Goal: Find specific page/section

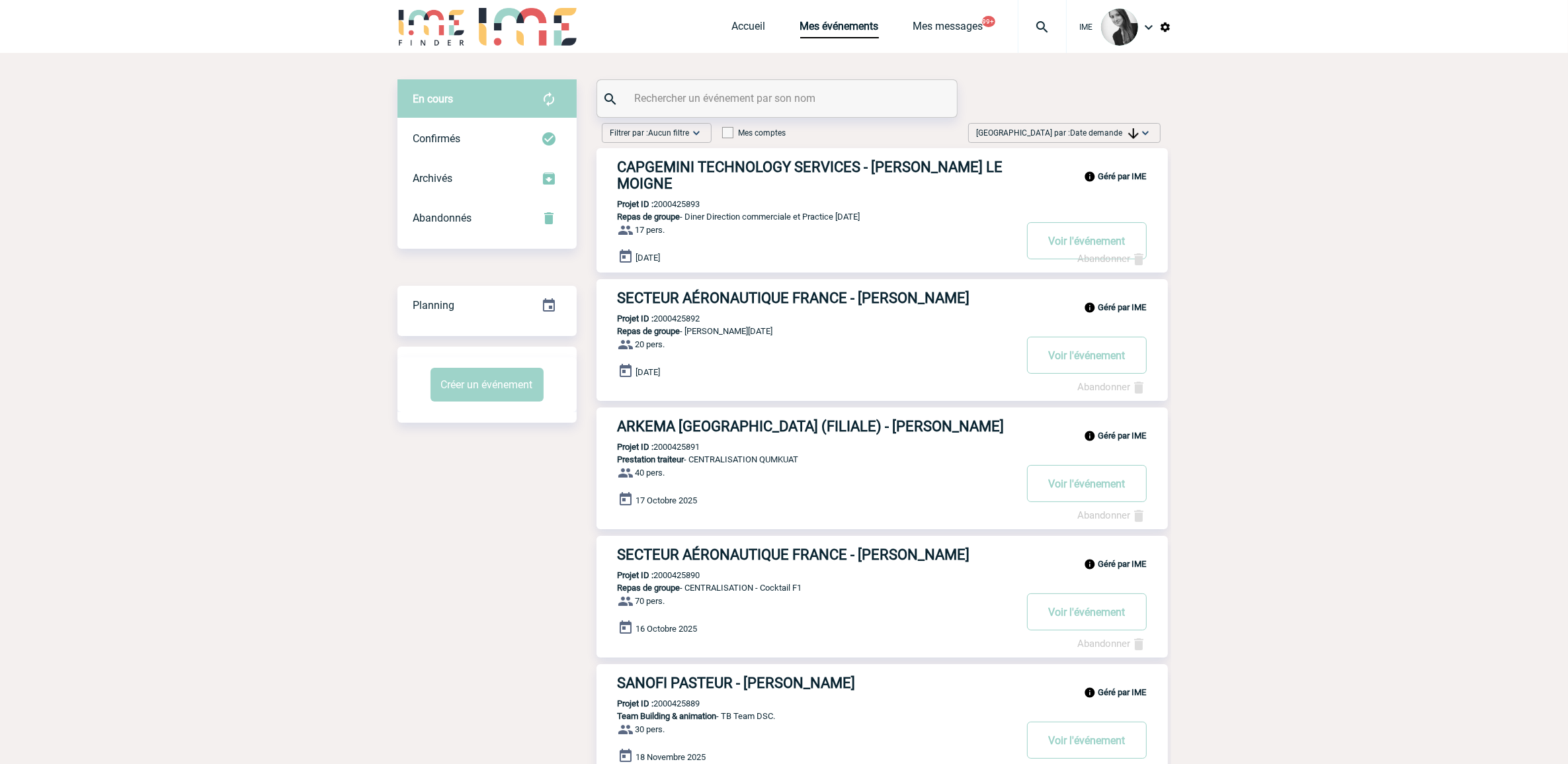
click at [279, 354] on body "IME Accueil Mes événements" at bounding box center [784, 754] width 1568 height 1510
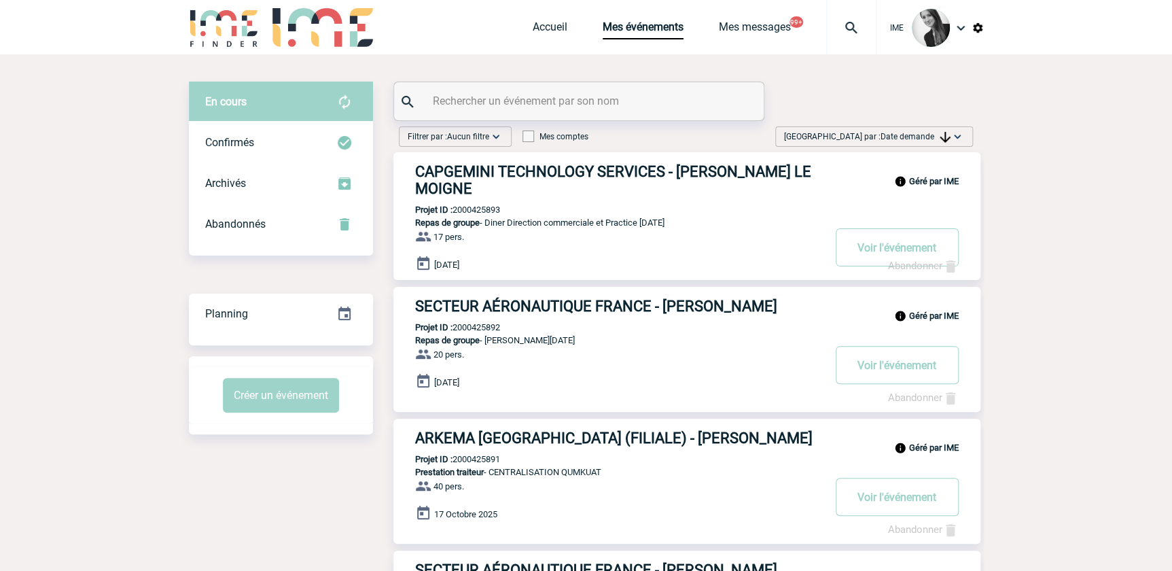
click at [957, 129] on div "[GEOGRAPHIC_DATA] par : Date demande Aucun tri Date d'événement Date d'événemen…" at bounding box center [874, 136] width 198 height 20
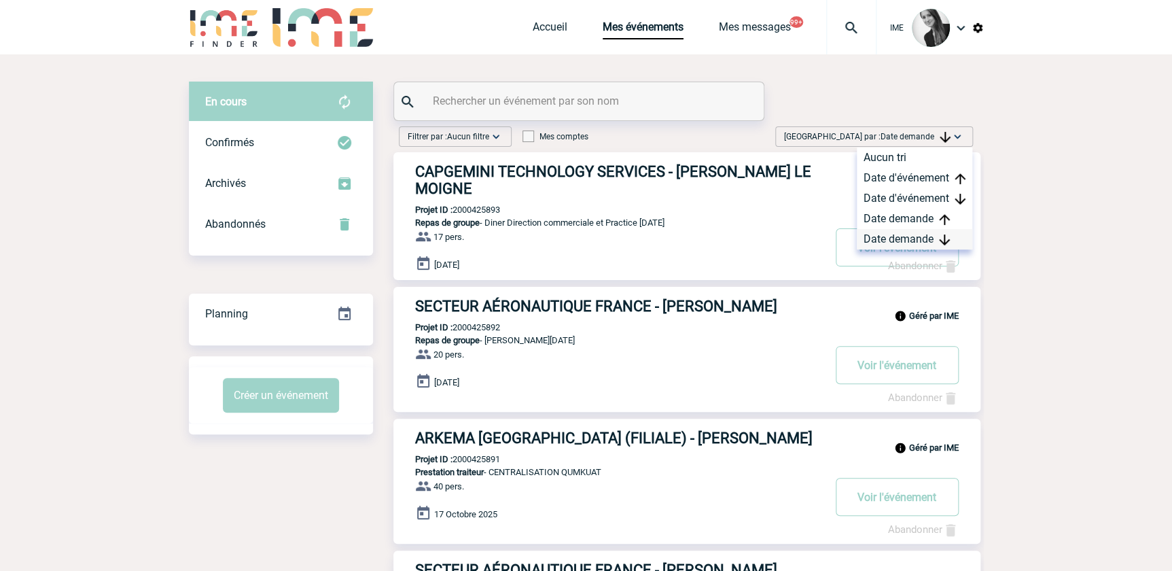
drag, startPoint x: 957, startPoint y: 129, endPoint x: 942, endPoint y: 240, distance: 111.8
click at [938, 240] on div "Date demande" at bounding box center [915, 239] width 116 height 20
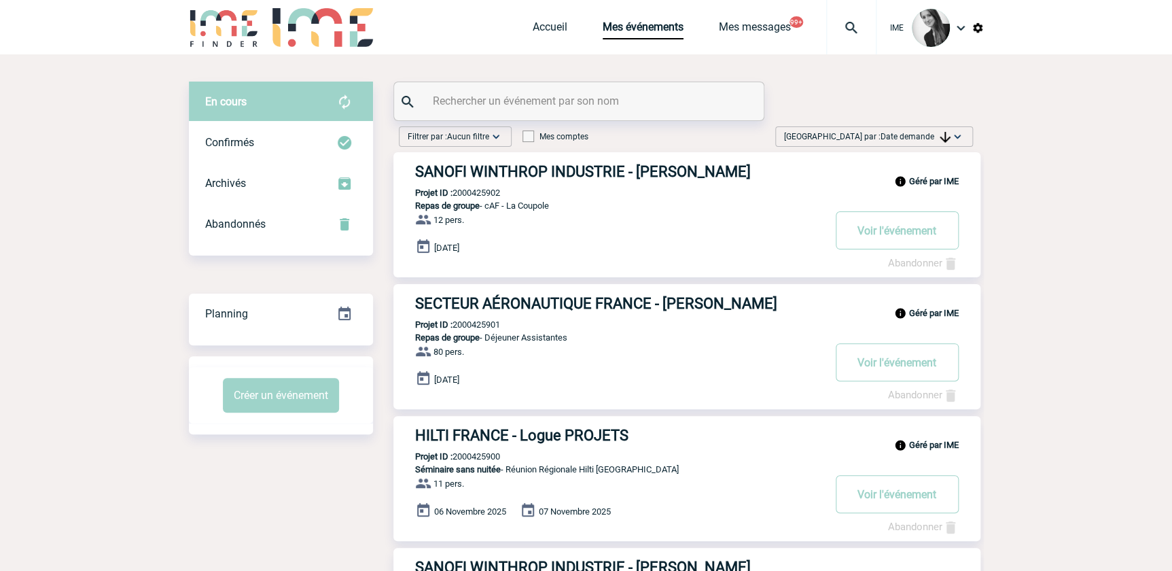
drag, startPoint x: 925, startPoint y: 135, endPoint x: 934, endPoint y: 156, distance: 22.0
click at [928, 136] on span "Date demande" at bounding box center [916, 137] width 70 height 10
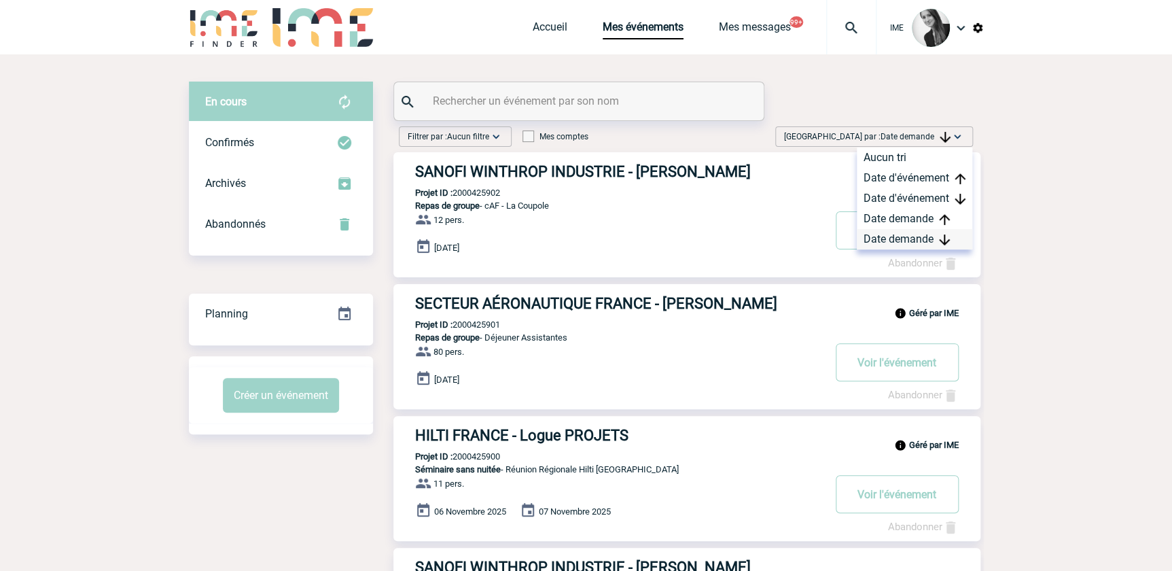
click at [919, 237] on div "Date demande" at bounding box center [915, 239] width 116 height 20
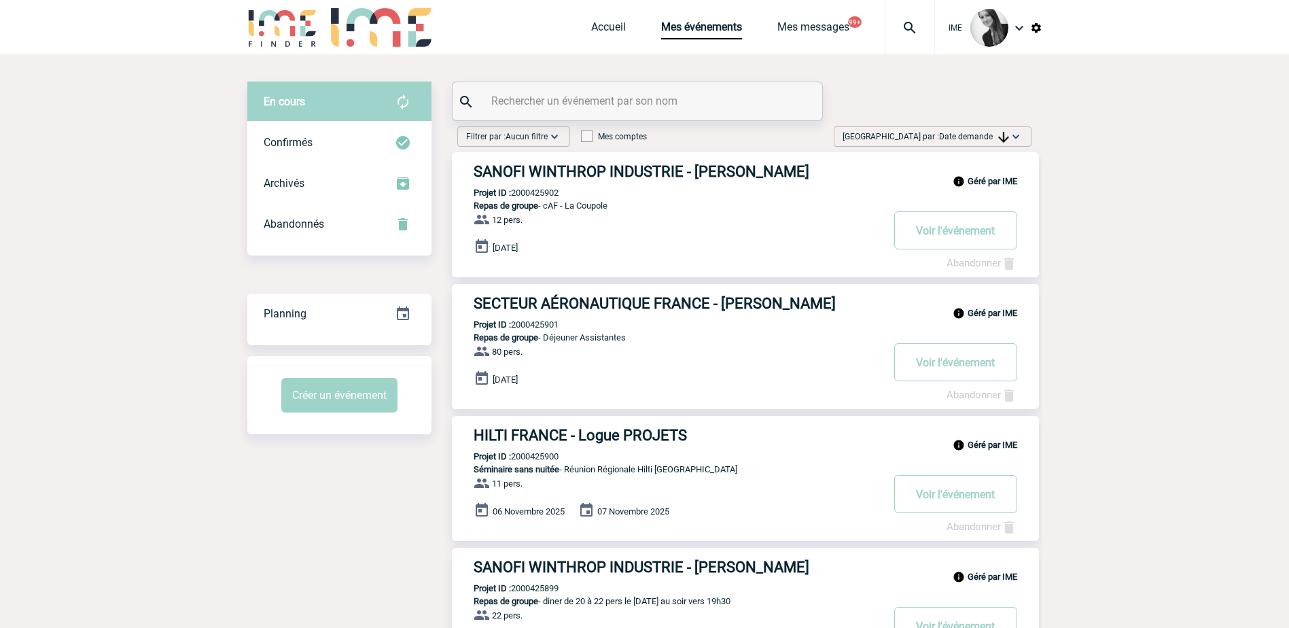
click at [952, 127] on div "[GEOGRAPHIC_DATA] par : Date demande Aucun tri Date d'événement Date d'événemen…" at bounding box center [933, 136] width 198 height 20
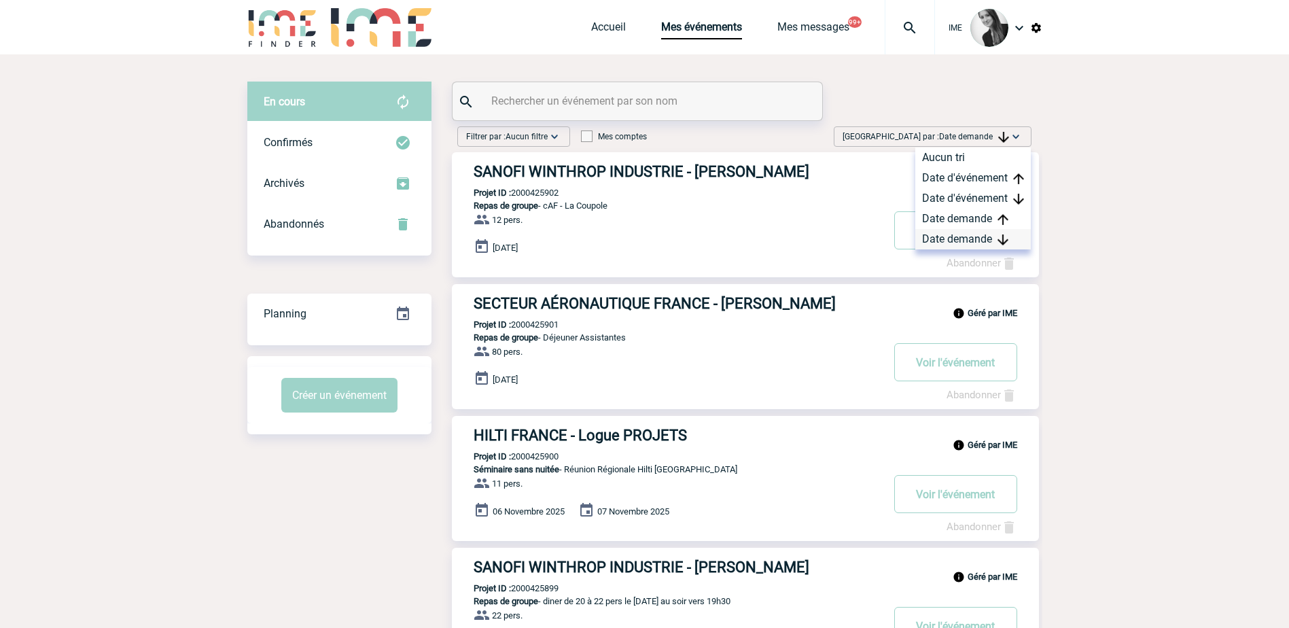
click at [967, 240] on div "Date demande" at bounding box center [973, 239] width 116 height 20
